Goal: Transaction & Acquisition: Purchase product/service

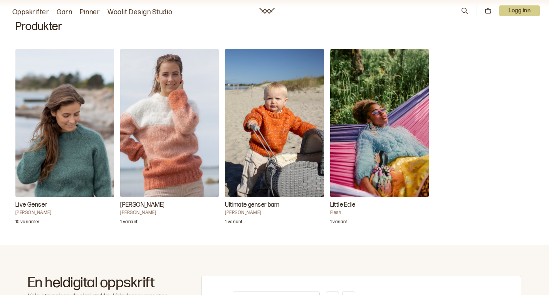
scroll to position [246, 0]
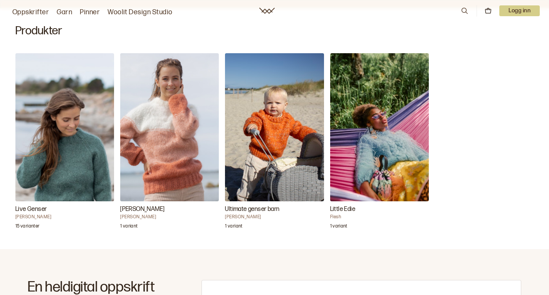
click at [330, 132] on img "Little Edie" at bounding box center [379, 127] width 99 height 148
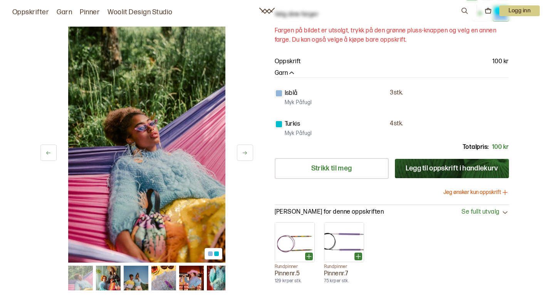
scroll to position [109, 0]
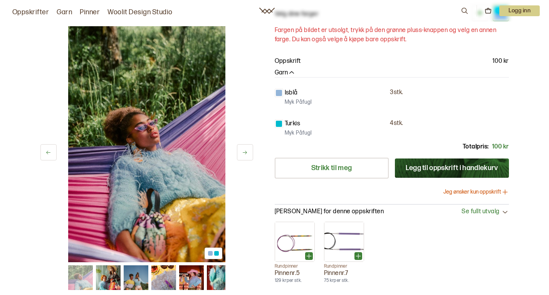
click at [246, 151] on icon at bounding box center [245, 152] width 4 height 3
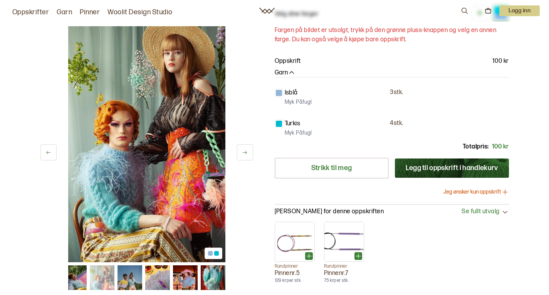
click at [246, 151] on icon at bounding box center [245, 152] width 4 height 3
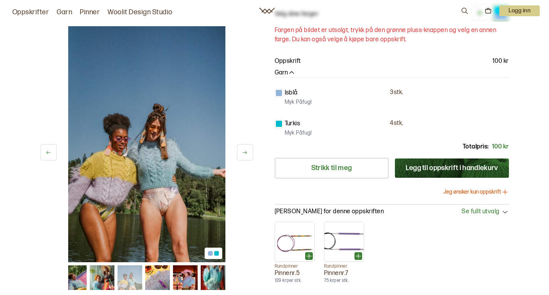
click at [246, 151] on icon at bounding box center [245, 152] width 4 height 3
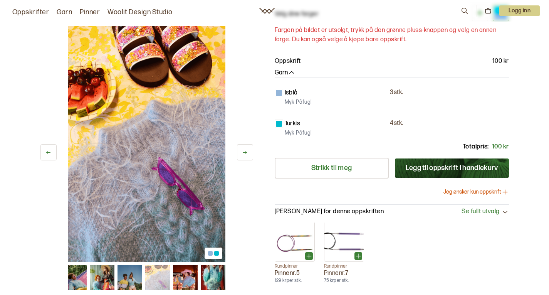
click at [246, 151] on icon at bounding box center [245, 152] width 4 height 3
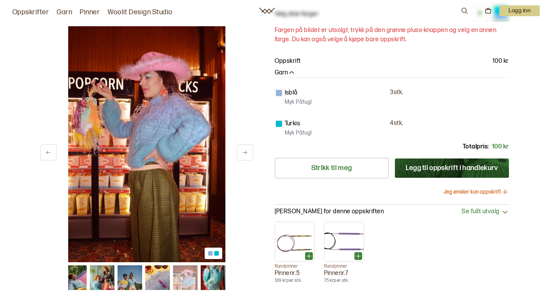
click at [246, 151] on icon at bounding box center [245, 152] width 4 height 3
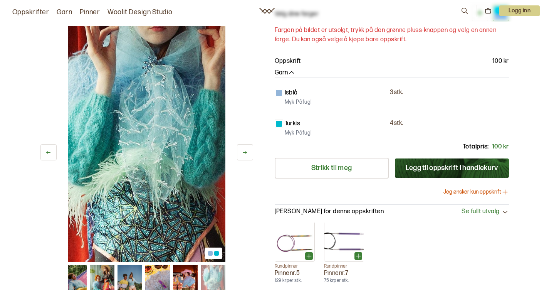
click at [246, 151] on icon at bounding box center [245, 152] width 4 height 3
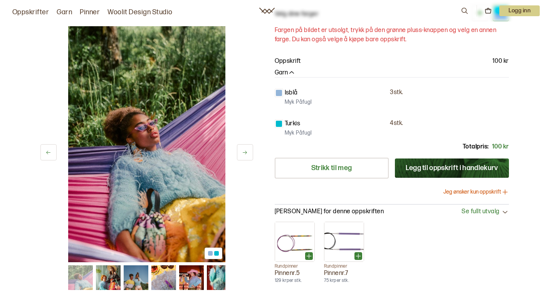
click at [34, 10] on link "Oppskrifter" at bounding box center [30, 12] width 37 height 11
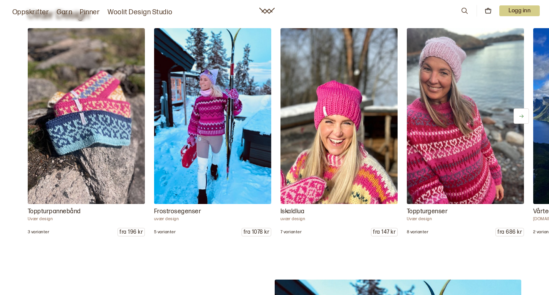
scroll to position [937, 0]
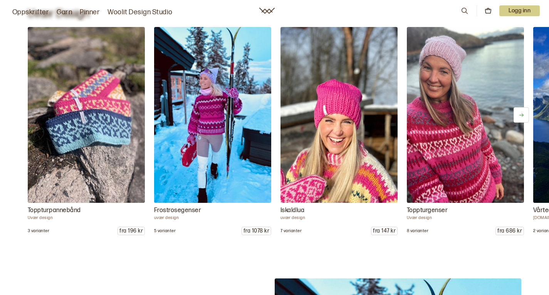
scroll to position [109, 0]
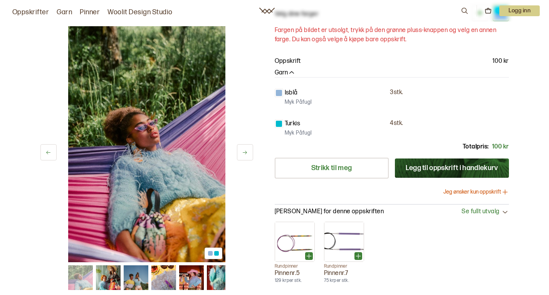
click at [46, 55] on div "1 av 6" at bounding box center [146, 144] width 213 height 236
click at [132, 10] on link "Woolit Design Studio" at bounding box center [140, 12] width 65 height 11
